Goal: Information Seeking & Learning: Learn about a topic

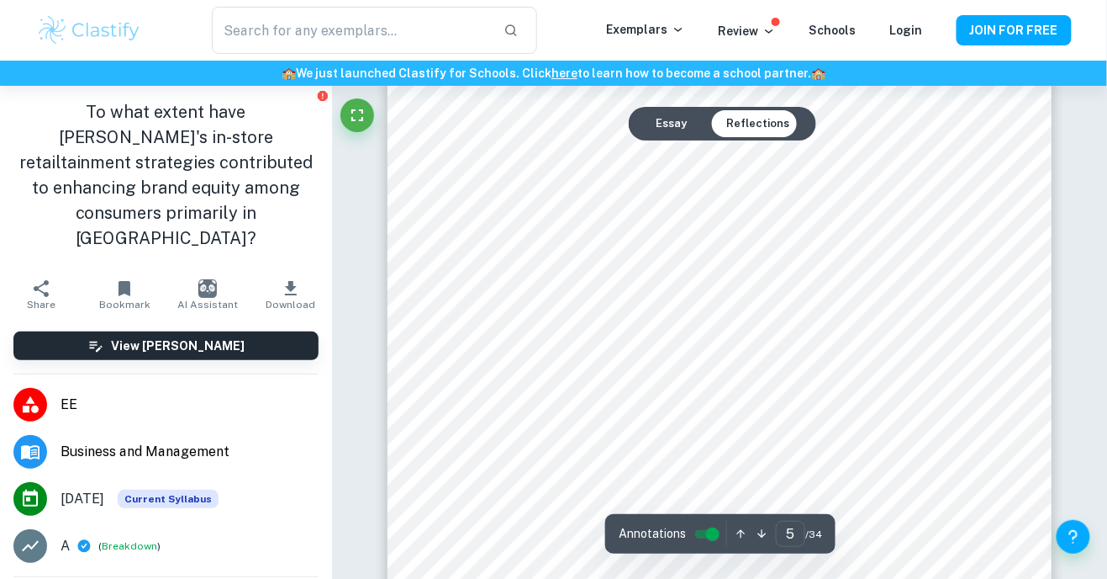
scroll to position [4037, 0]
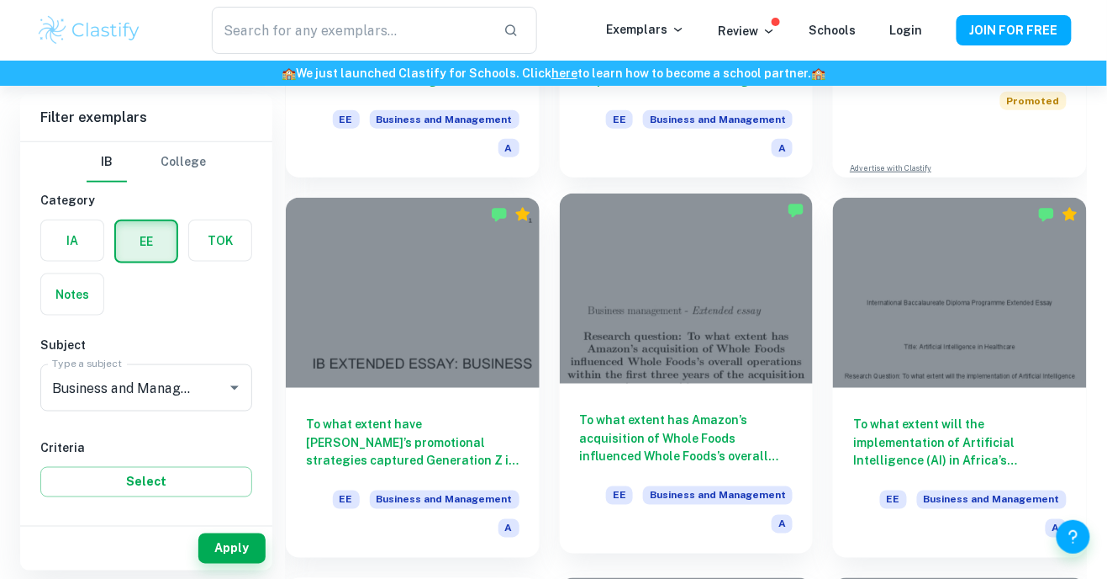
scroll to position [396, 0]
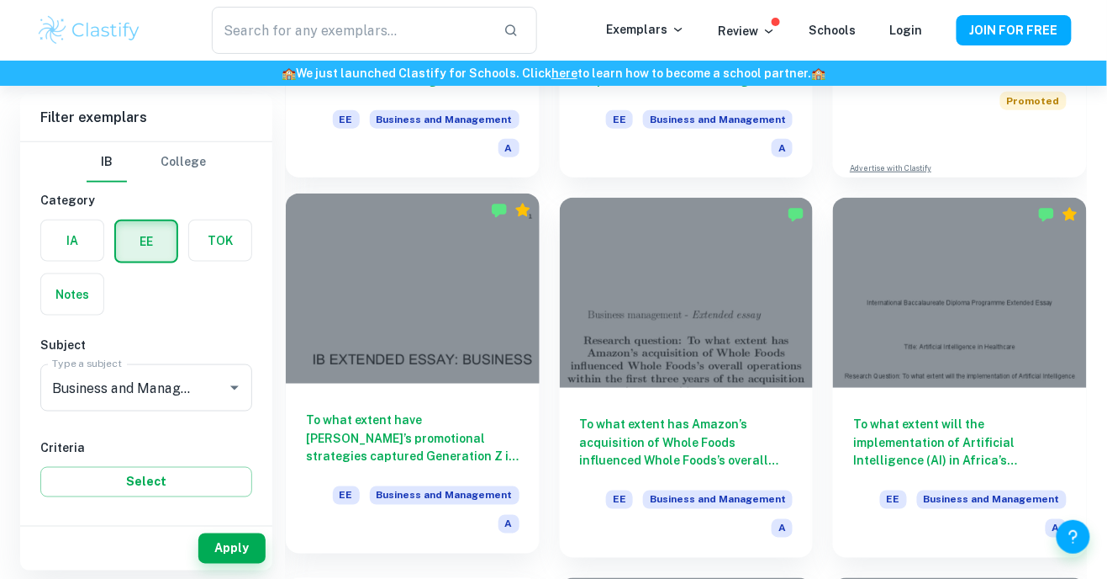
click at [485, 336] on div at bounding box center [413, 288] width 254 height 190
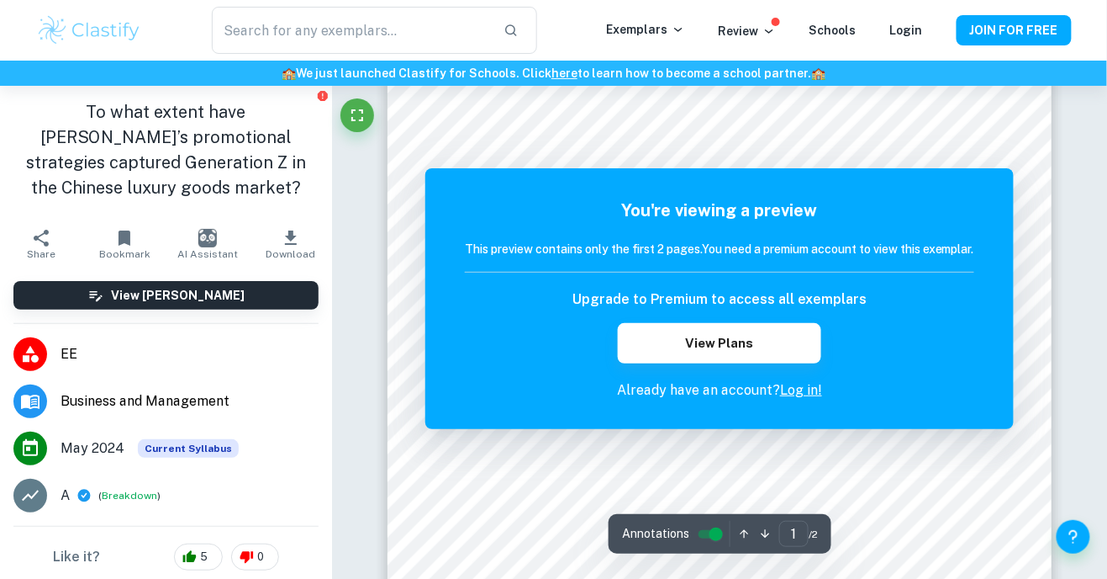
scroll to position [398, 0]
click at [790, 391] on link "Log in!" at bounding box center [801, 390] width 42 height 16
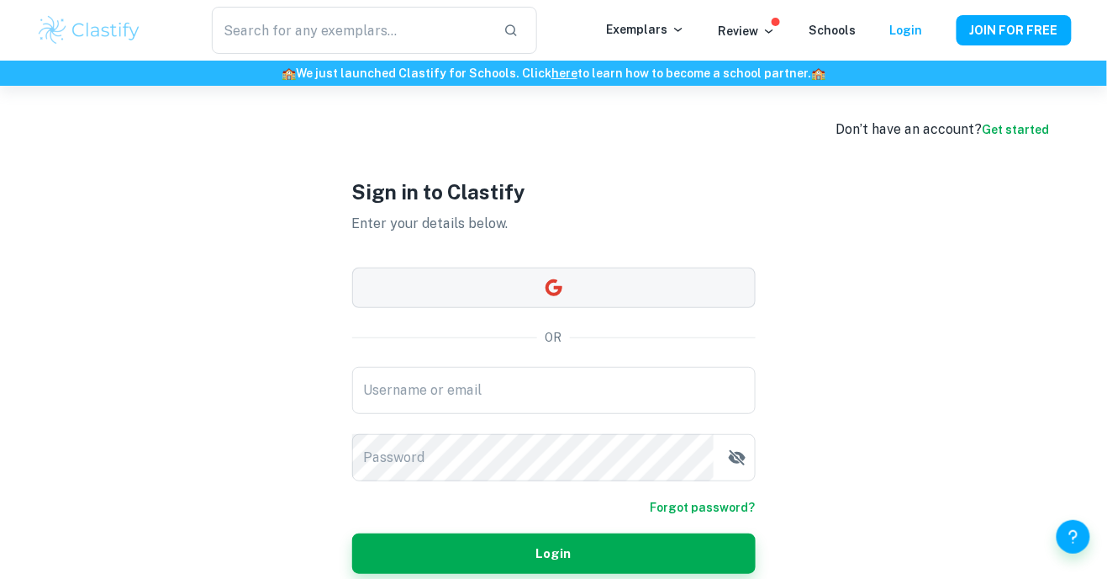
click at [599, 308] on button "button" at bounding box center [554, 287] width 404 height 40
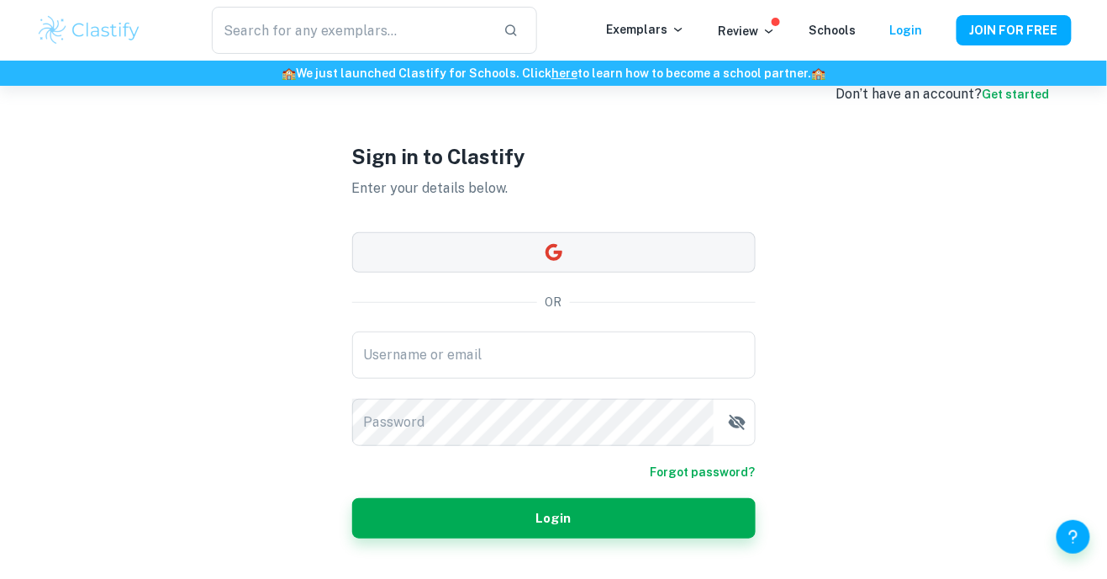
scroll to position [54, 0]
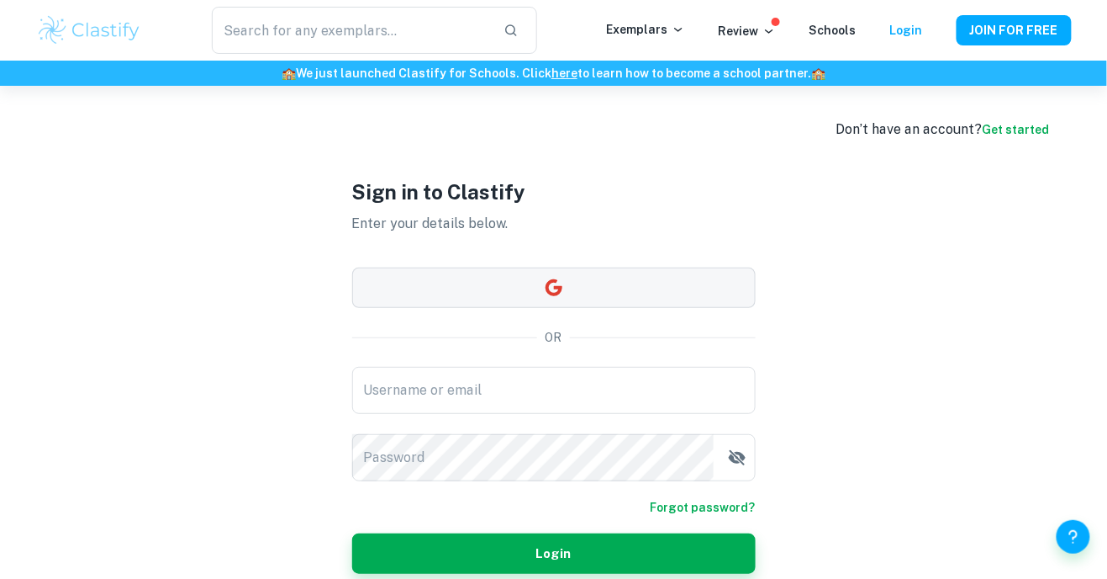
click at [648, 308] on button "button" at bounding box center [554, 287] width 404 height 40
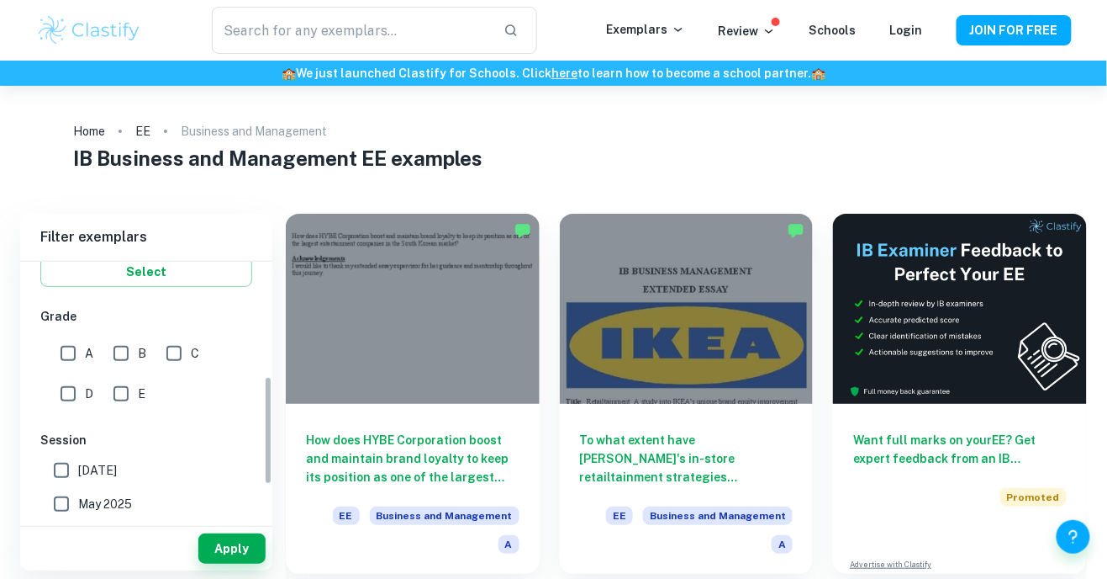
scroll to position [332, 0]
click at [64, 352] on input "A" at bounding box center [68, 351] width 34 height 34
checkbox input "true"
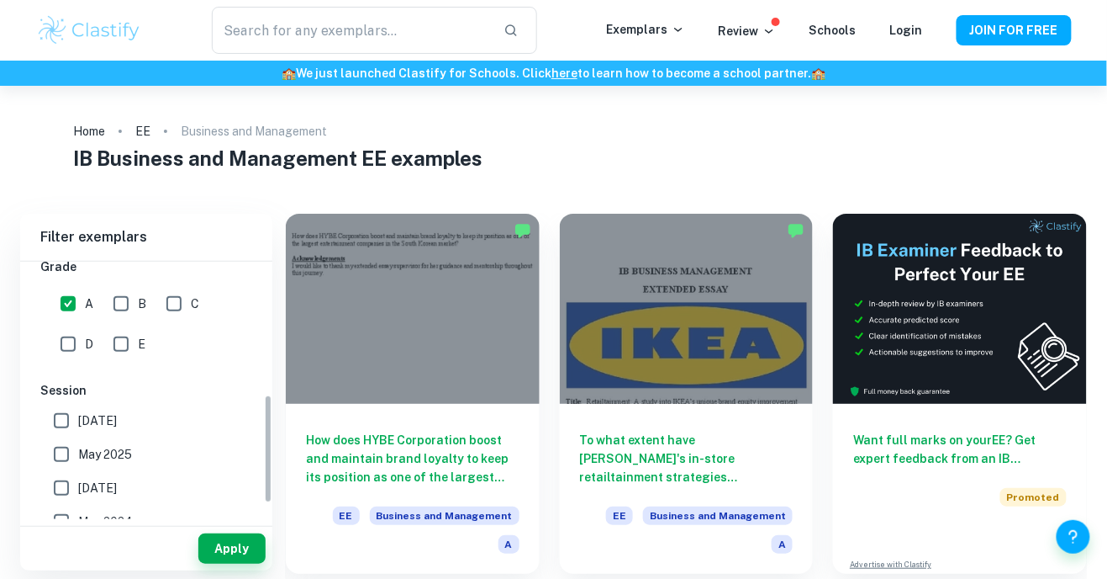
scroll to position [394, 0]
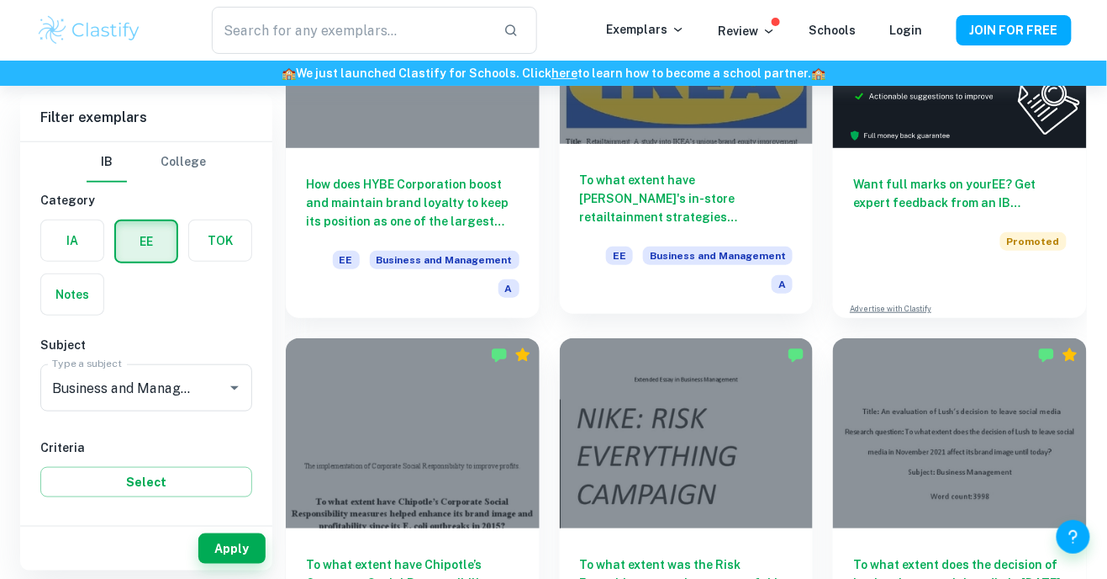
scroll to position [261, 0]
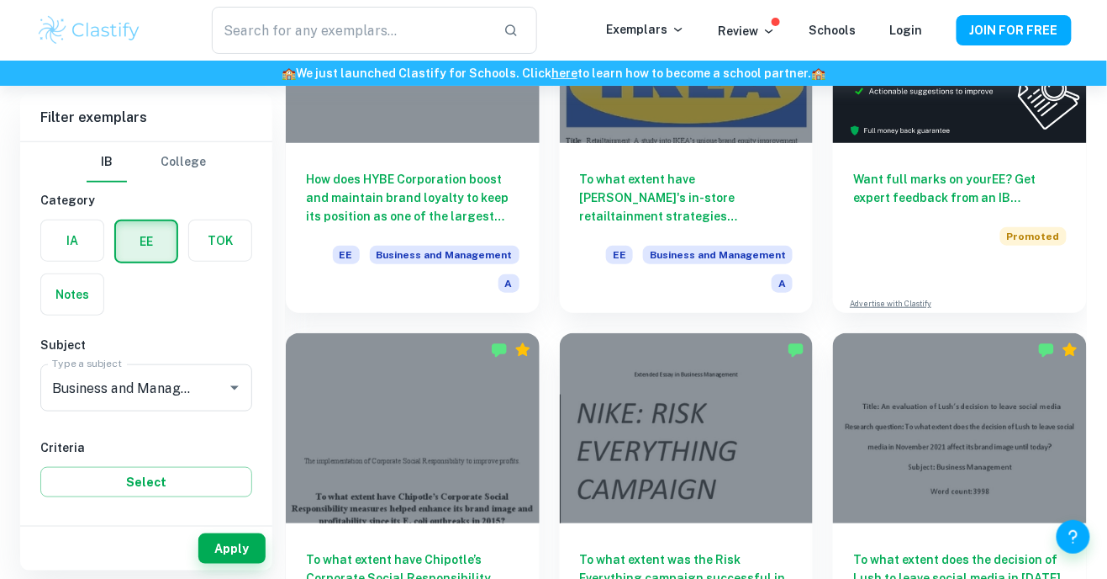
click at [64, 551] on input "A" at bounding box center [68, 564] width 34 height 34
checkbox input "true"
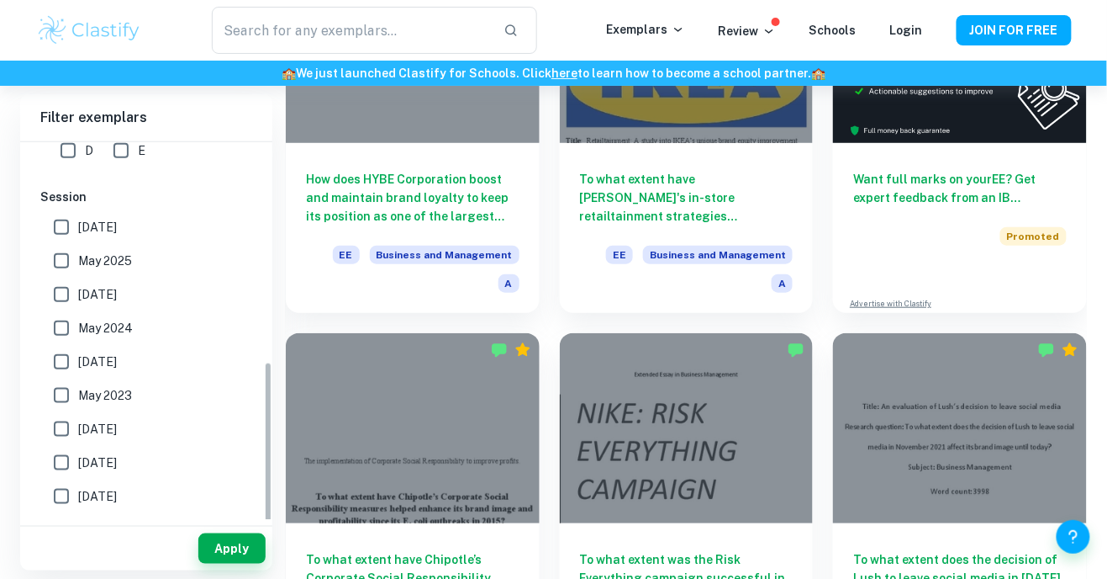
scroll to position [460, 0]
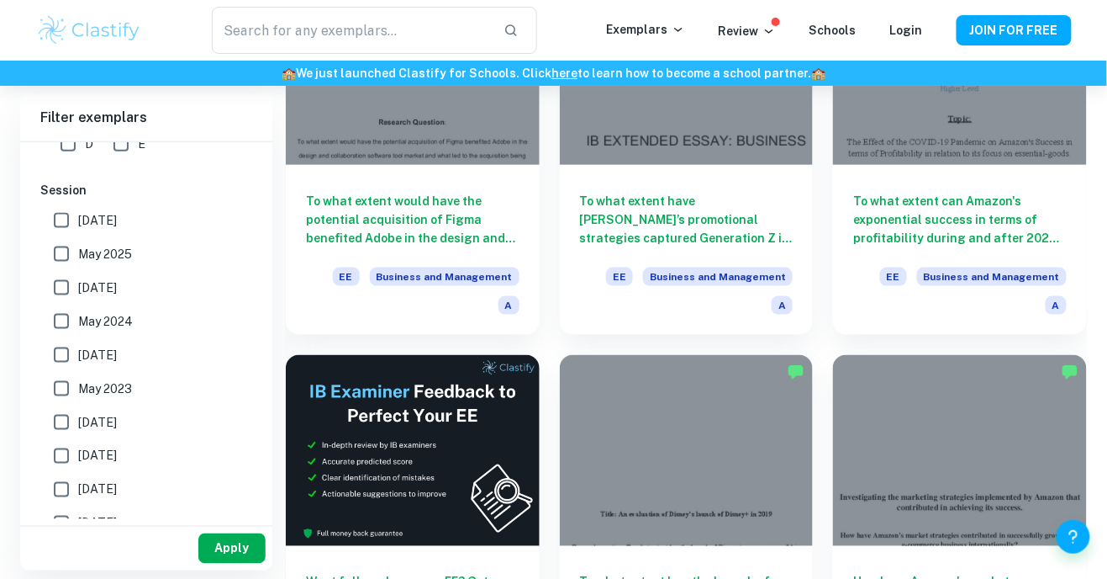
click at [236, 563] on button "Apply" at bounding box center [231, 548] width 67 height 30
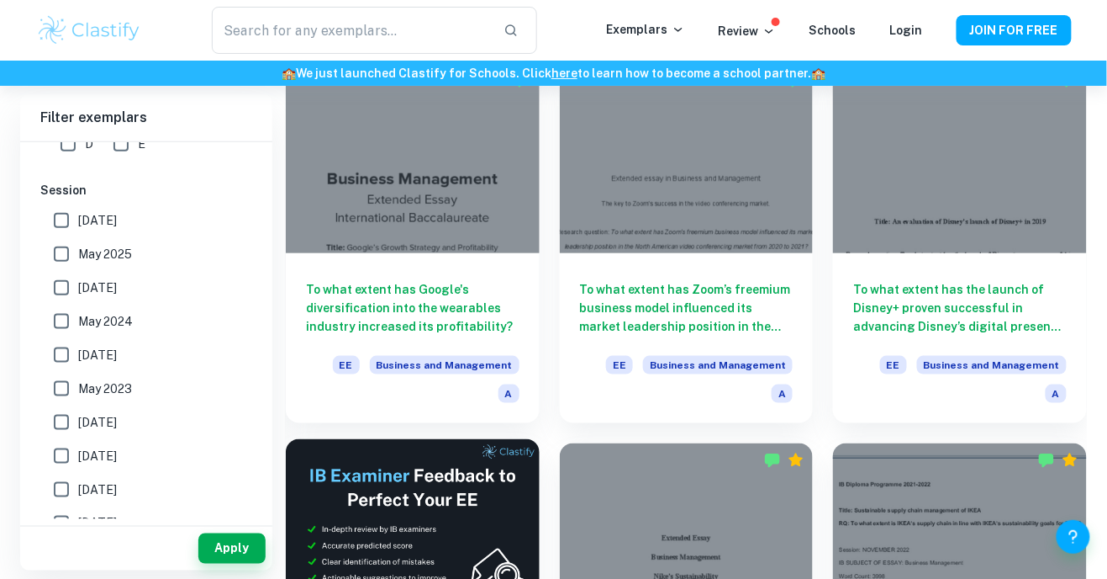
scroll to position [2050, 0]
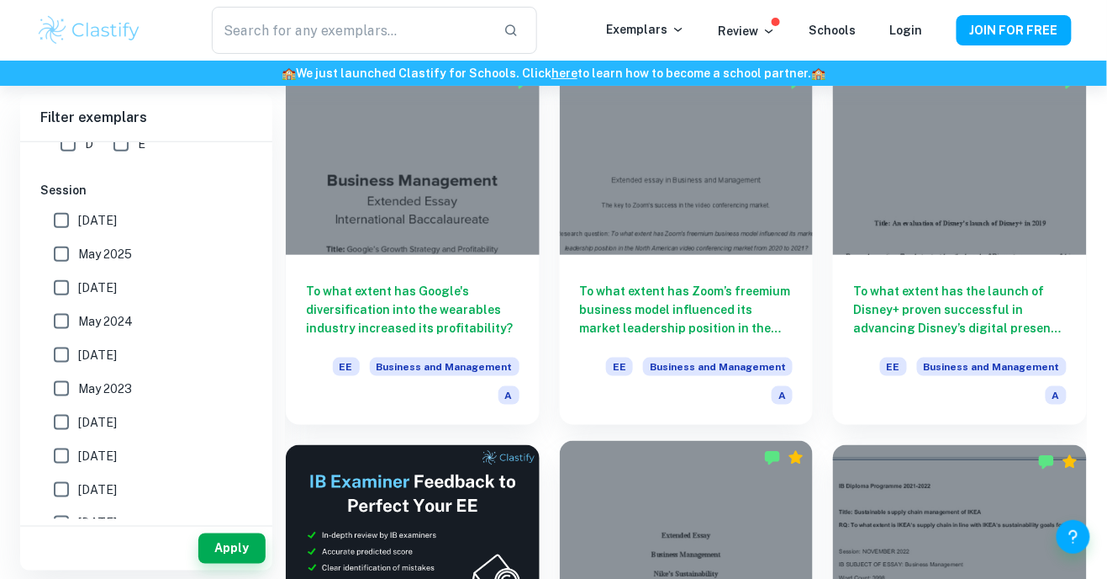
click at [613, 441] on div at bounding box center [687, 536] width 254 height 190
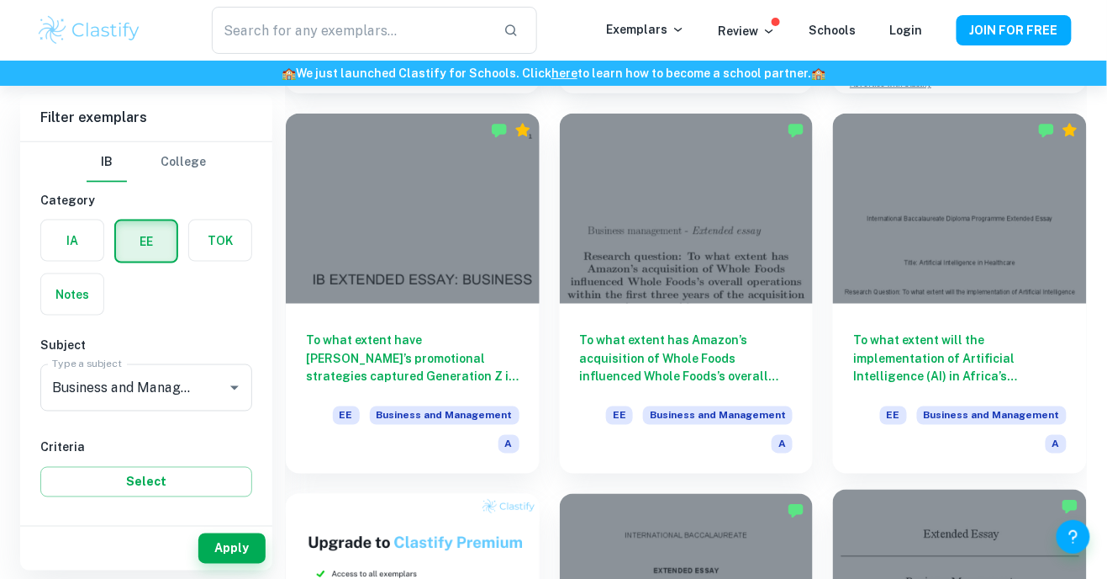
click at [983, 489] on div at bounding box center [960, 584] width 254 height 190
